Goal: Information Seeking & Learning: Learn about a topic

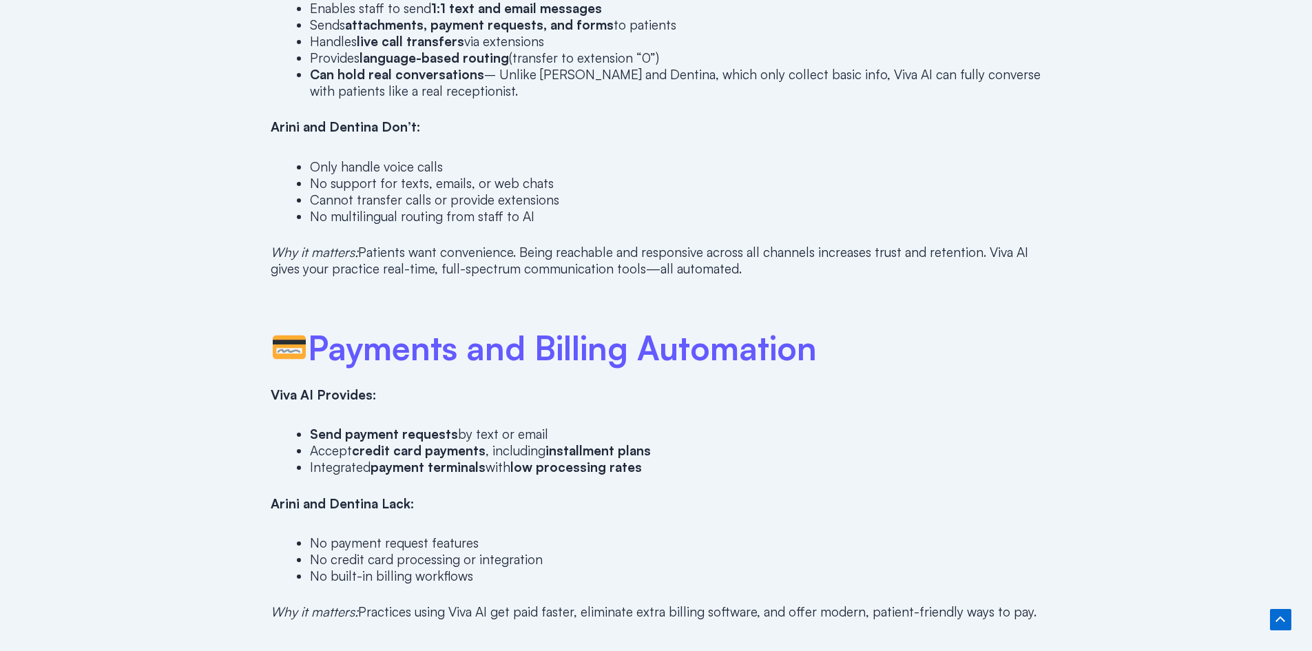
scroll to position [1584, 0]
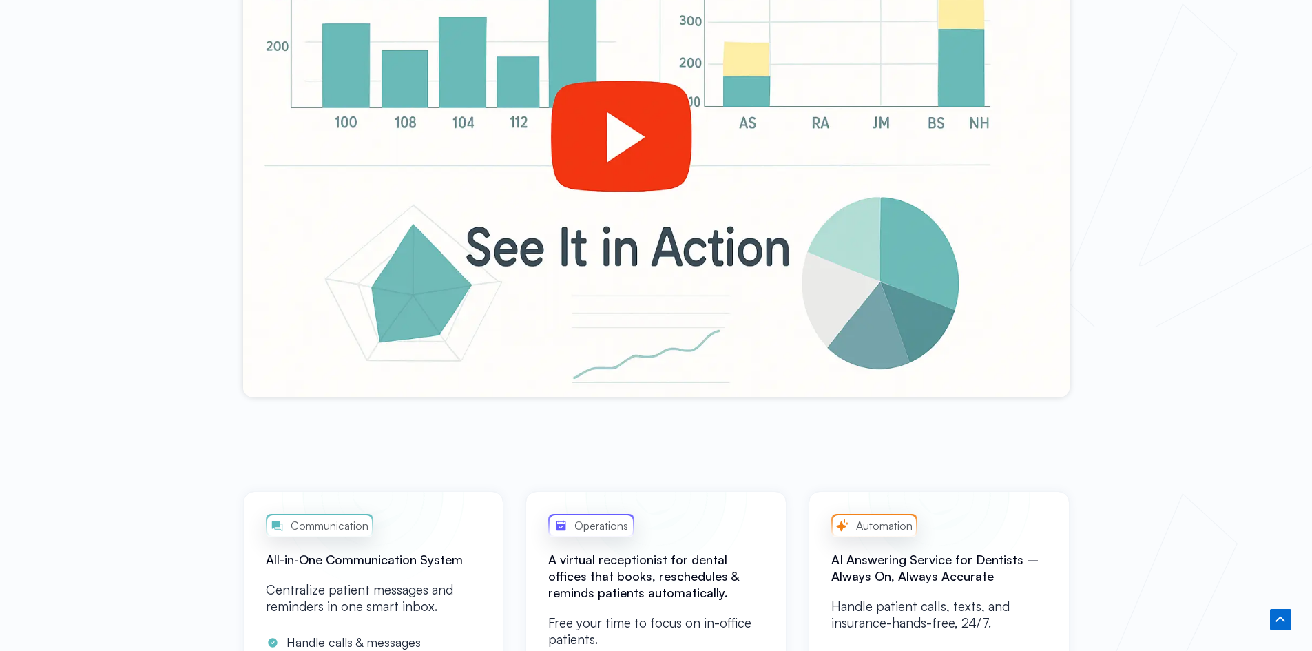
scroll to position [688, 0]
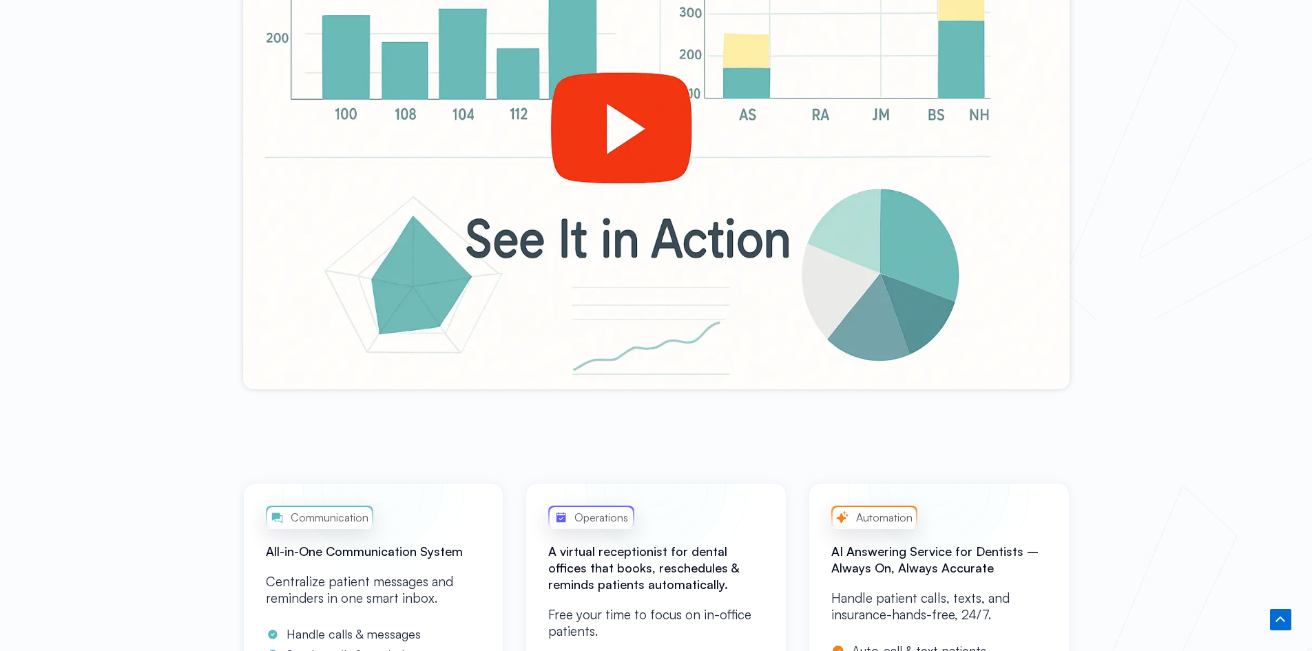
click at [620, 149] on div at bounding box center [656, 156] width 826 height 465
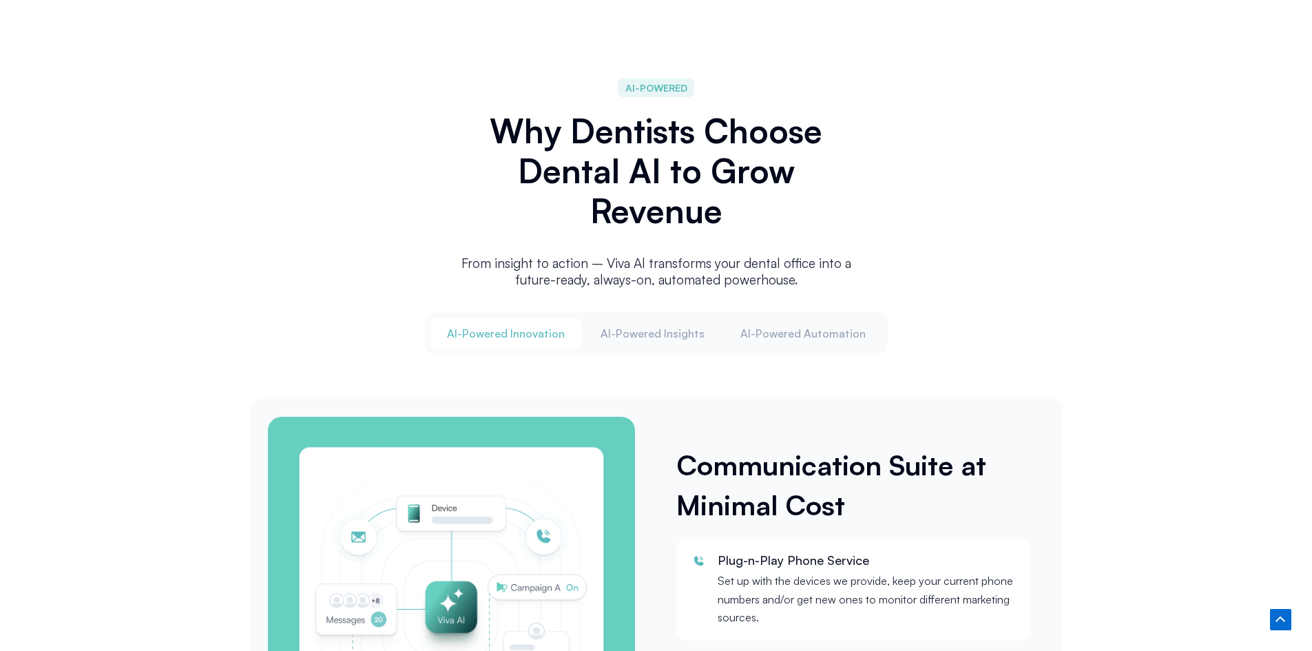
scroll to position [1515, 0]
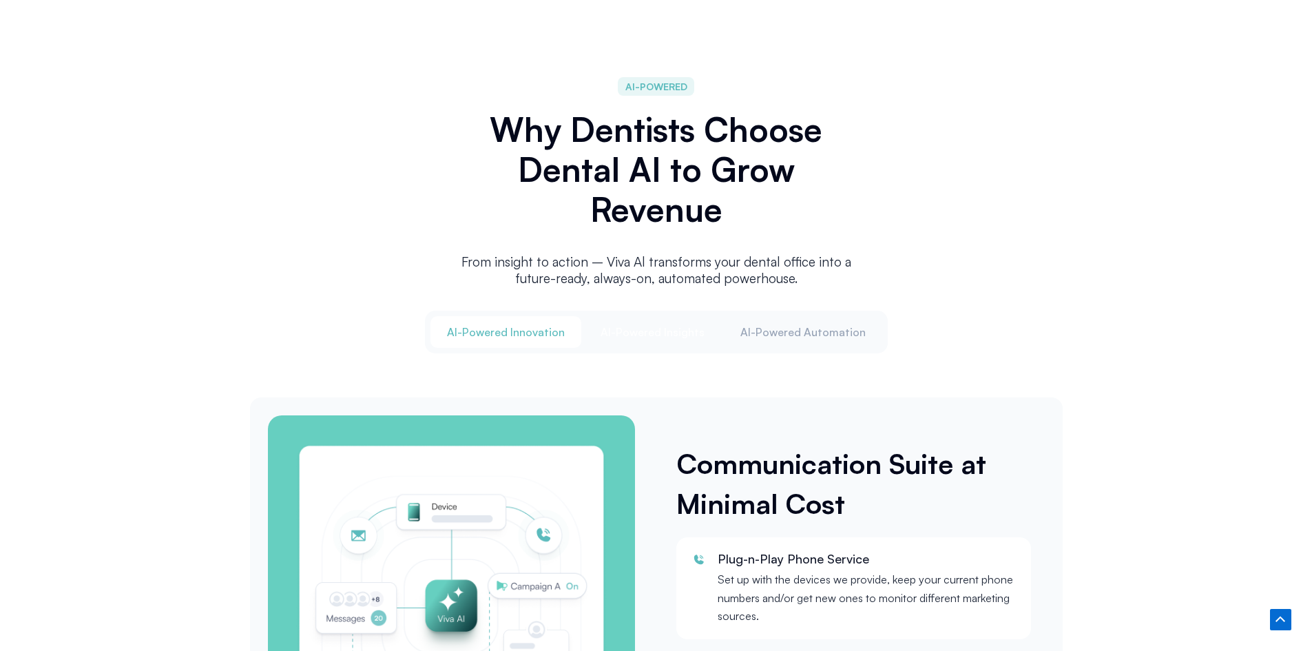
click at [676, 329] on span "Al-Powered Insights" at bounding box center [652, 331] width 104 height 15
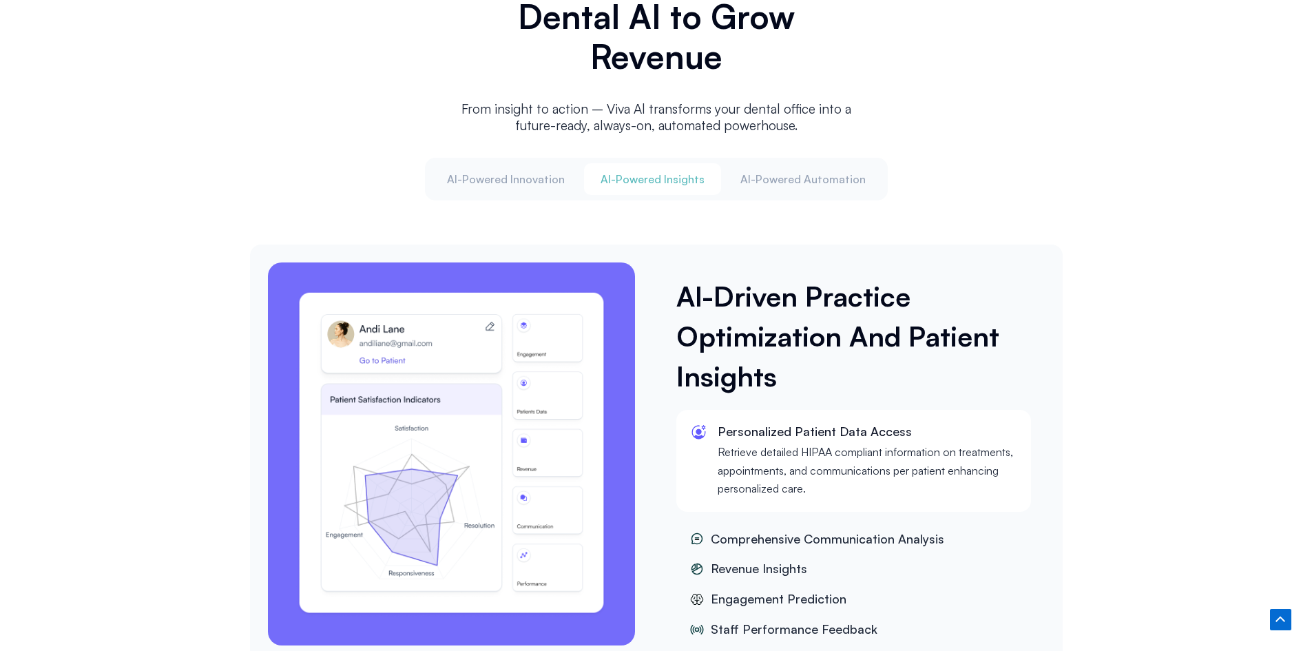
scroll to position [1721, 0]
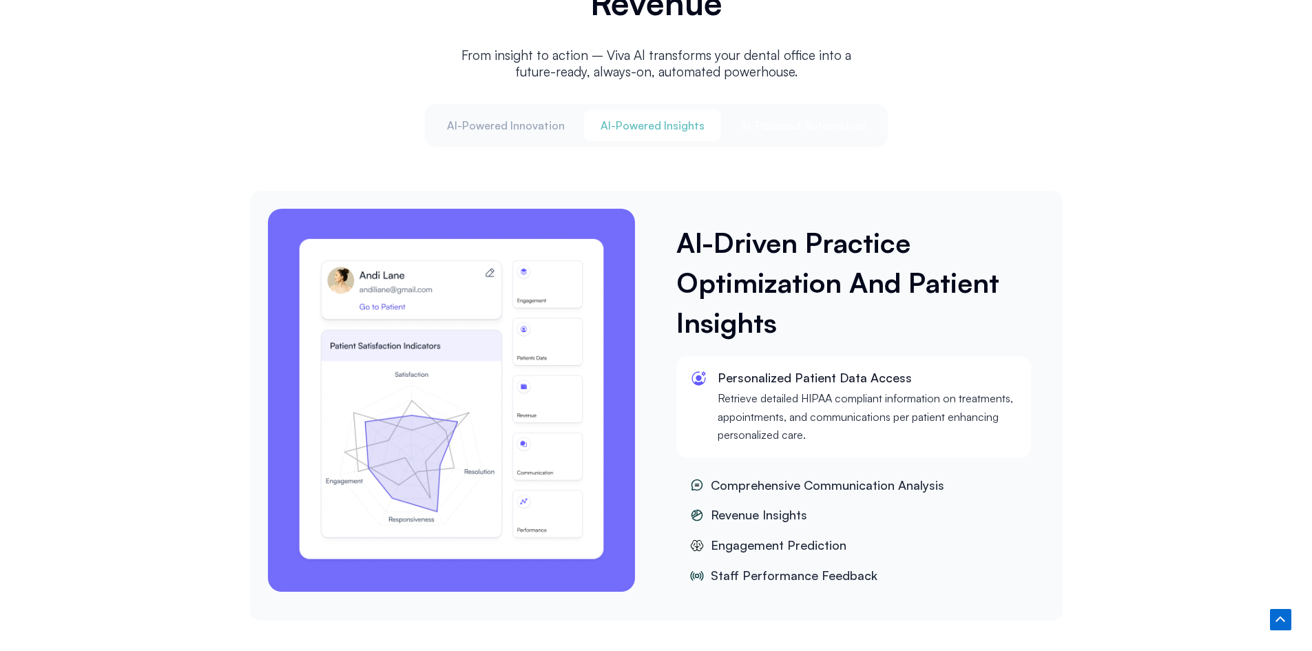
click at [798, 124] on span "Al-Powered Automation" at bounding box center [802, 125] width 125 height 15
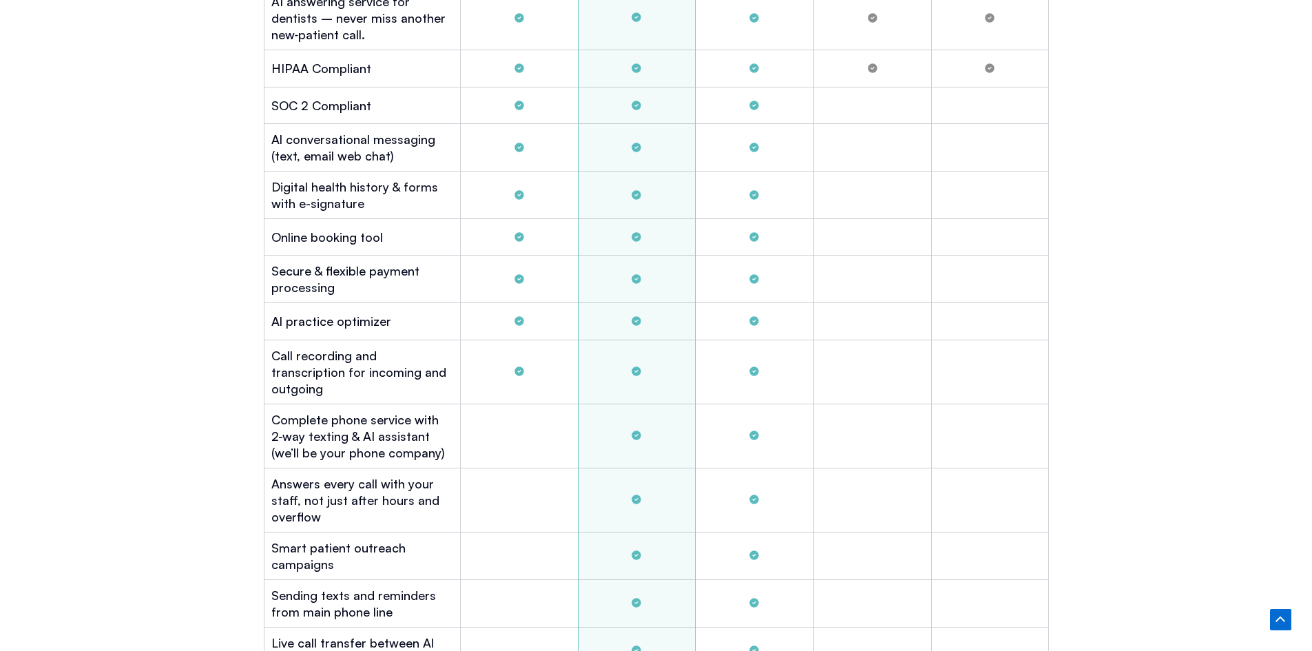
scroll to position [3993, 0]
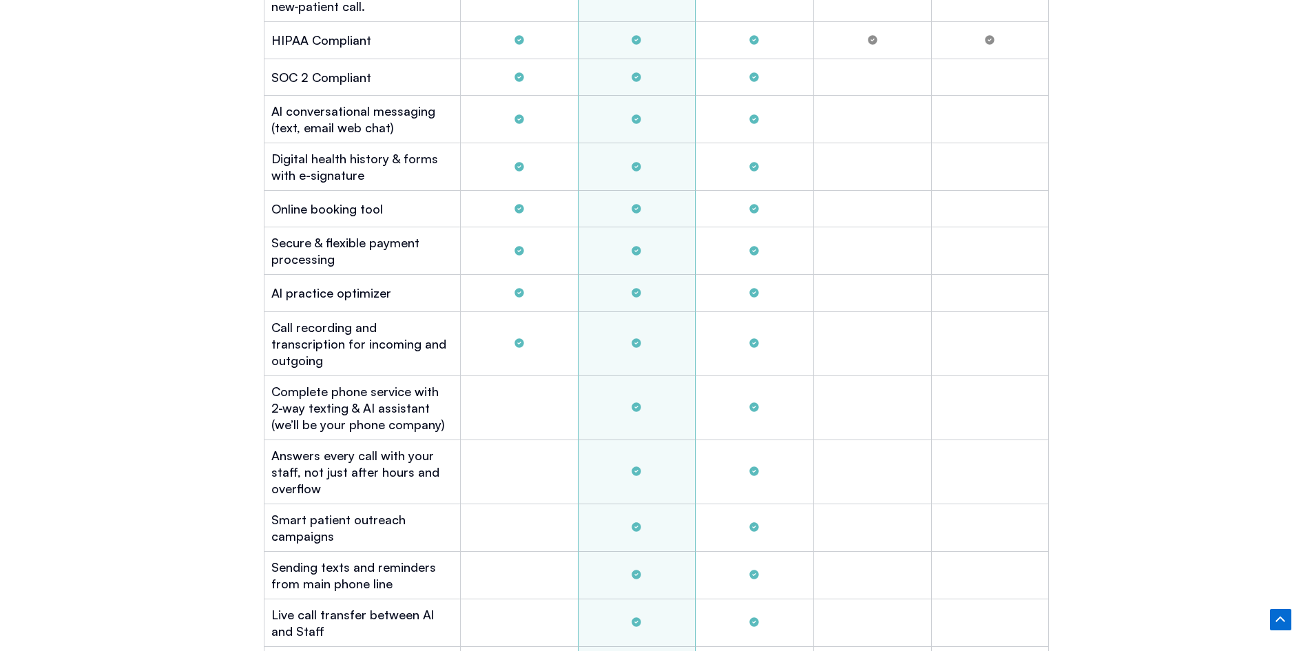
click at [633, 209] on icon "Tabs. Open items with Enter or Space, close with Escape and navigate using the …" at bounding box center [636, 209] width 14 height 14
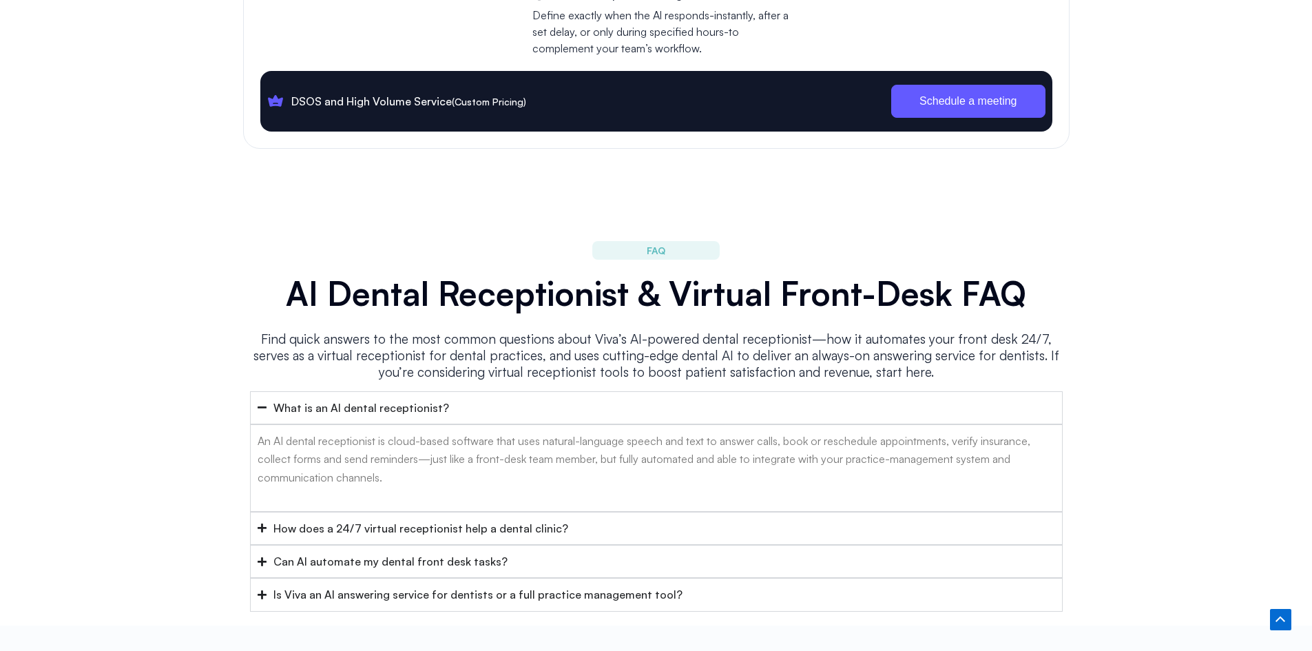
scroll to position [5370, 0]
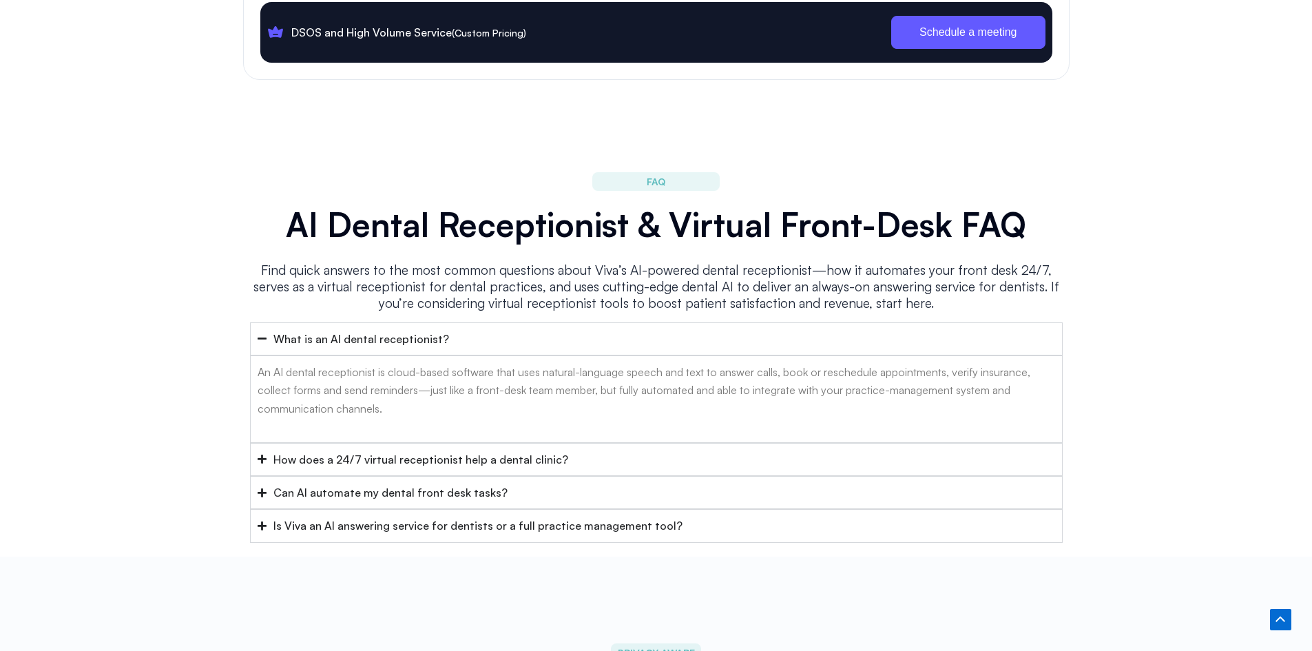
click at [304, 450] on div "How does a 24/7 virtual receptionist help a dental clinic?" at bounding box center [420, 459] width 295 height 18
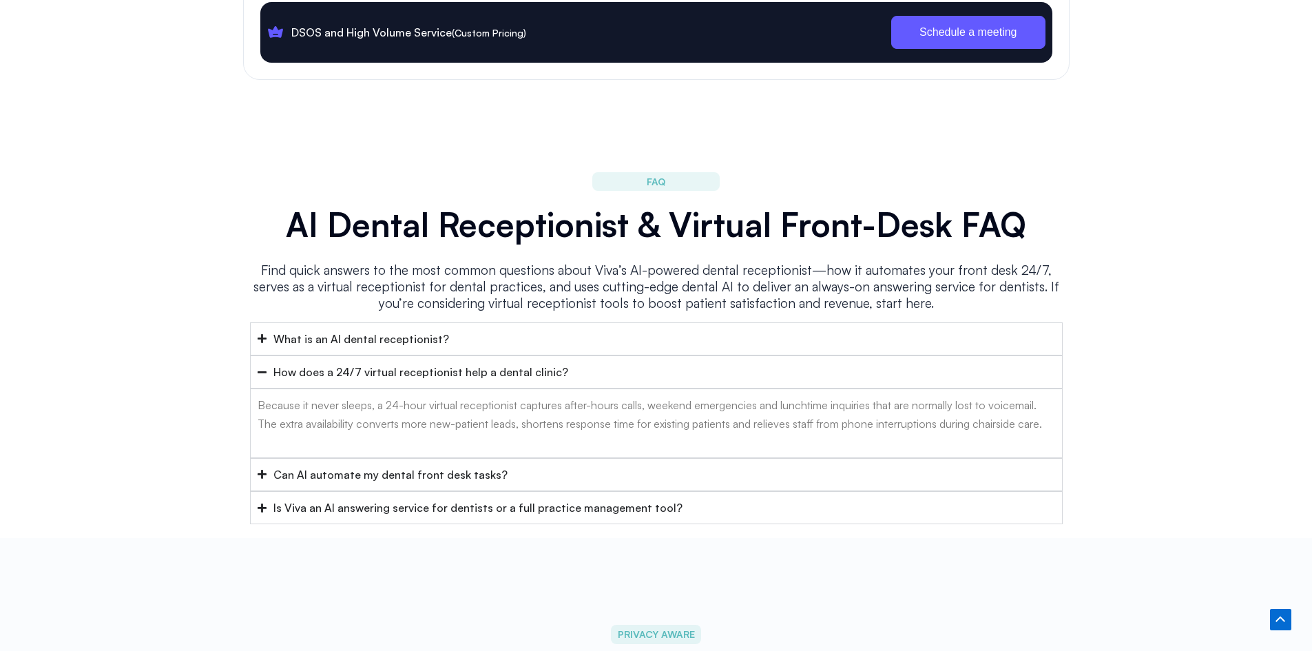
click at [303, 465] on div "Can AI automate my dental front desk tasks?" at bounding box center [390, 474] width 234 height 18
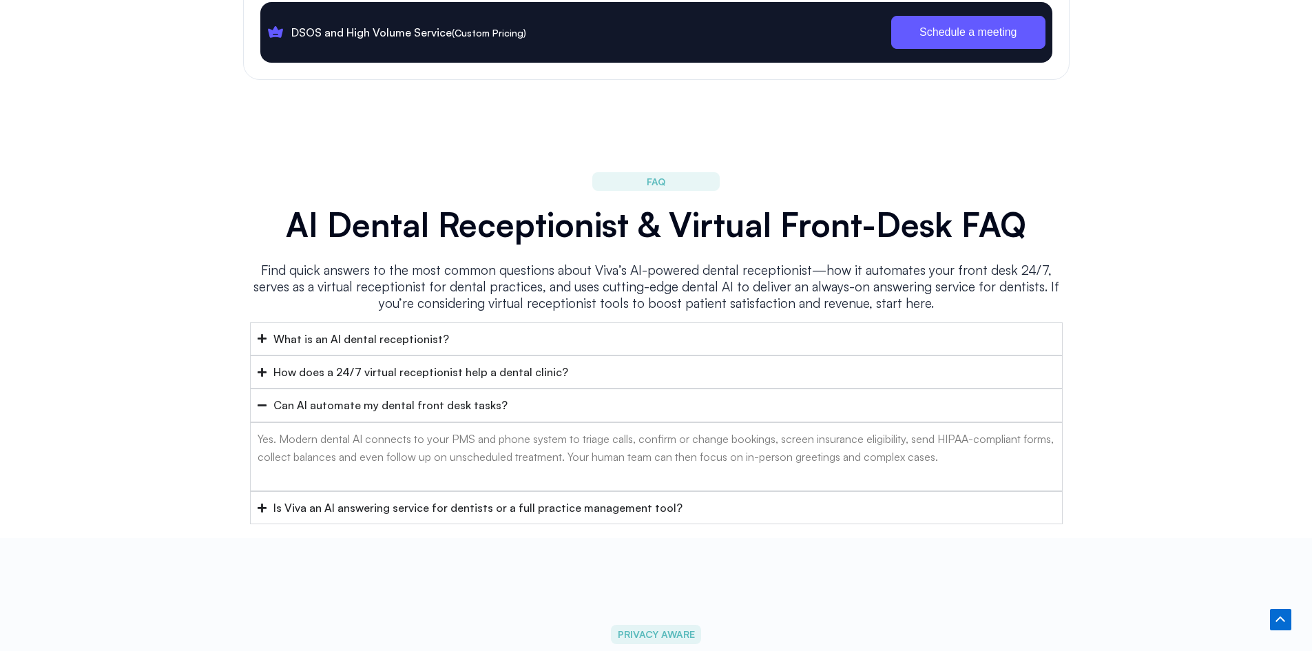
click at [302, 498] on div "Is Viva an AI answering service for dentists or a full practice management tool?" at bounding box center [477, 507] width 409 height 18
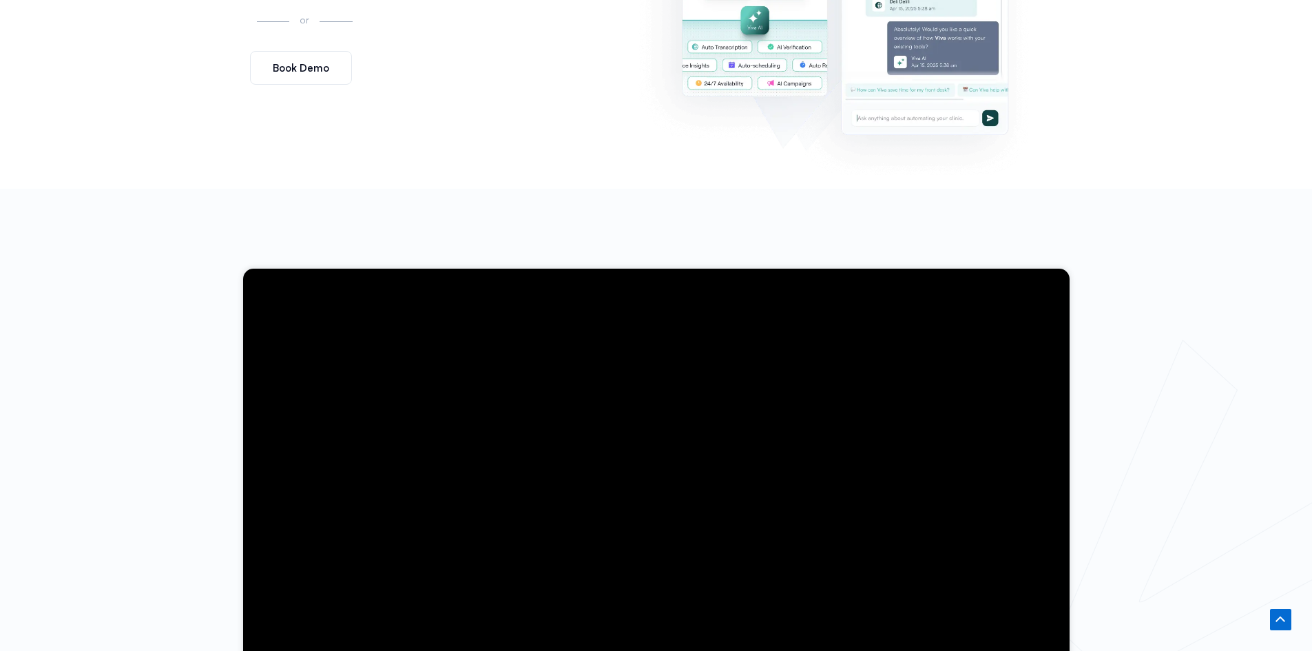
scroll to position [69, 0]
